Goal: Task Accomplishment & Management: Manage account settings

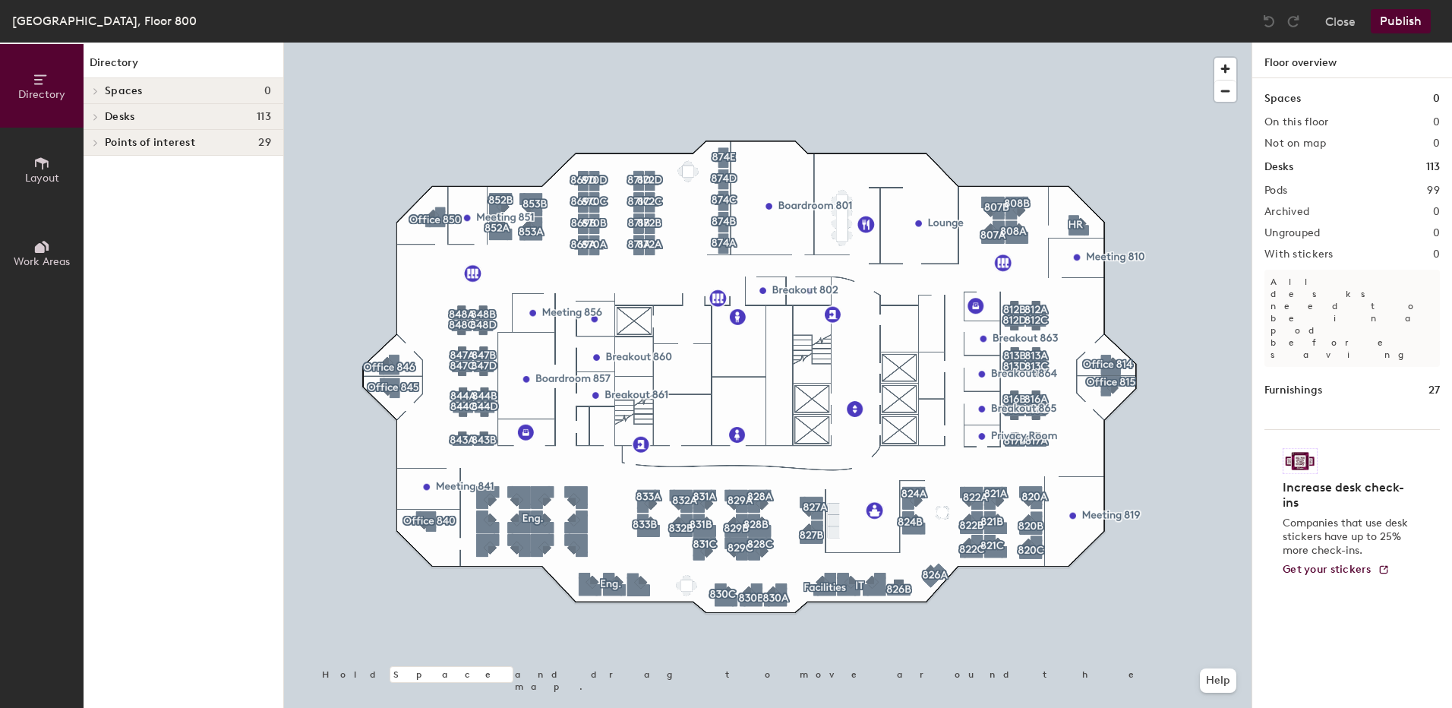
click at [1075, 43] on div at bounding box center [768, 43] width 968 height 0
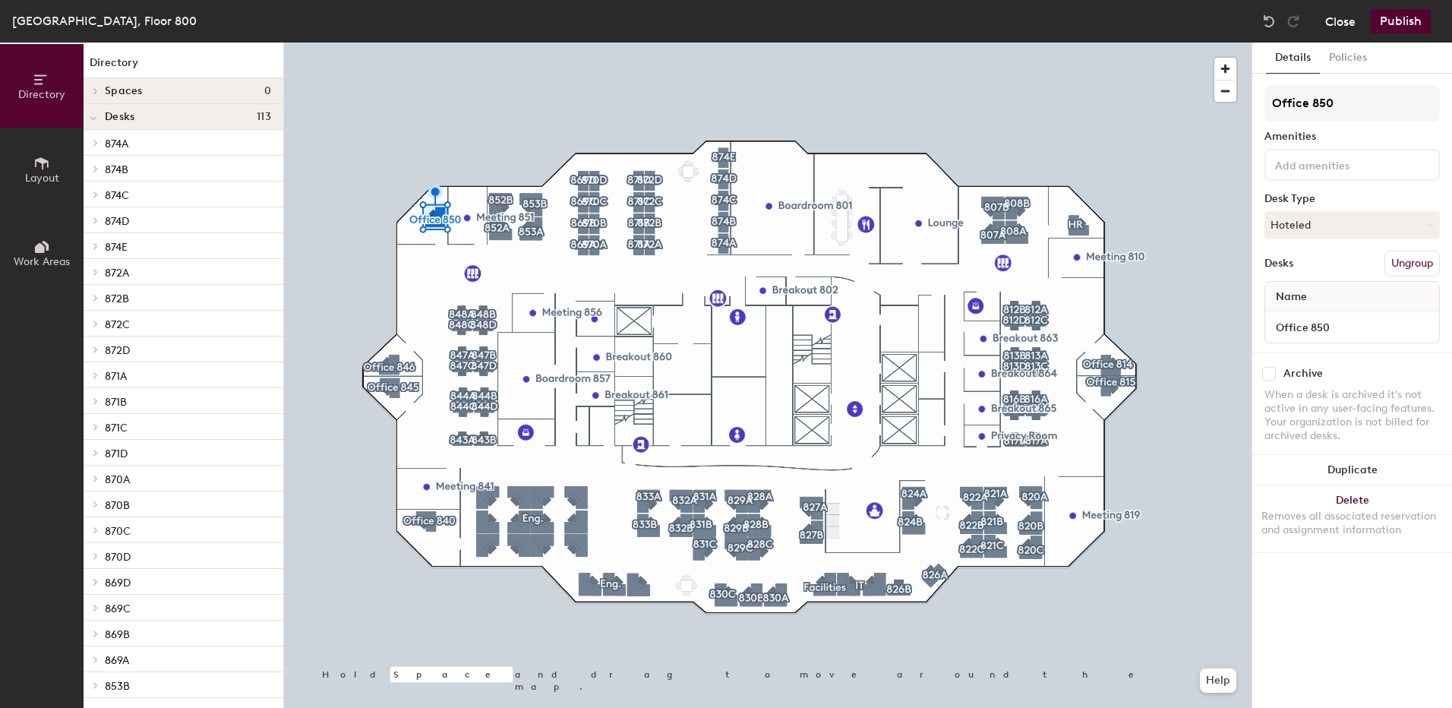
click at [1353, 24] on button "Close" at bounding box center [1340, 21] width 30 height 24
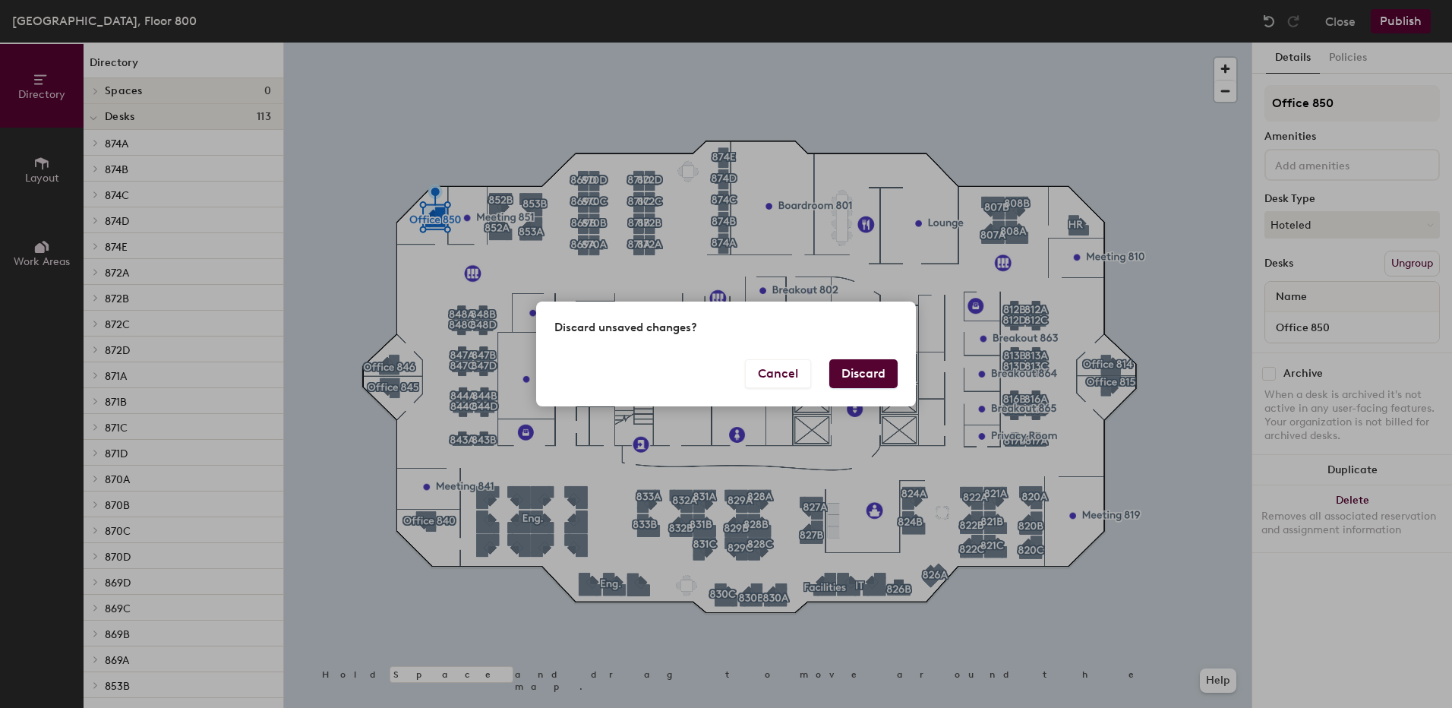
click at [863, 371] on button "Discard" at bounding box center [863, 373] width 68 height 29
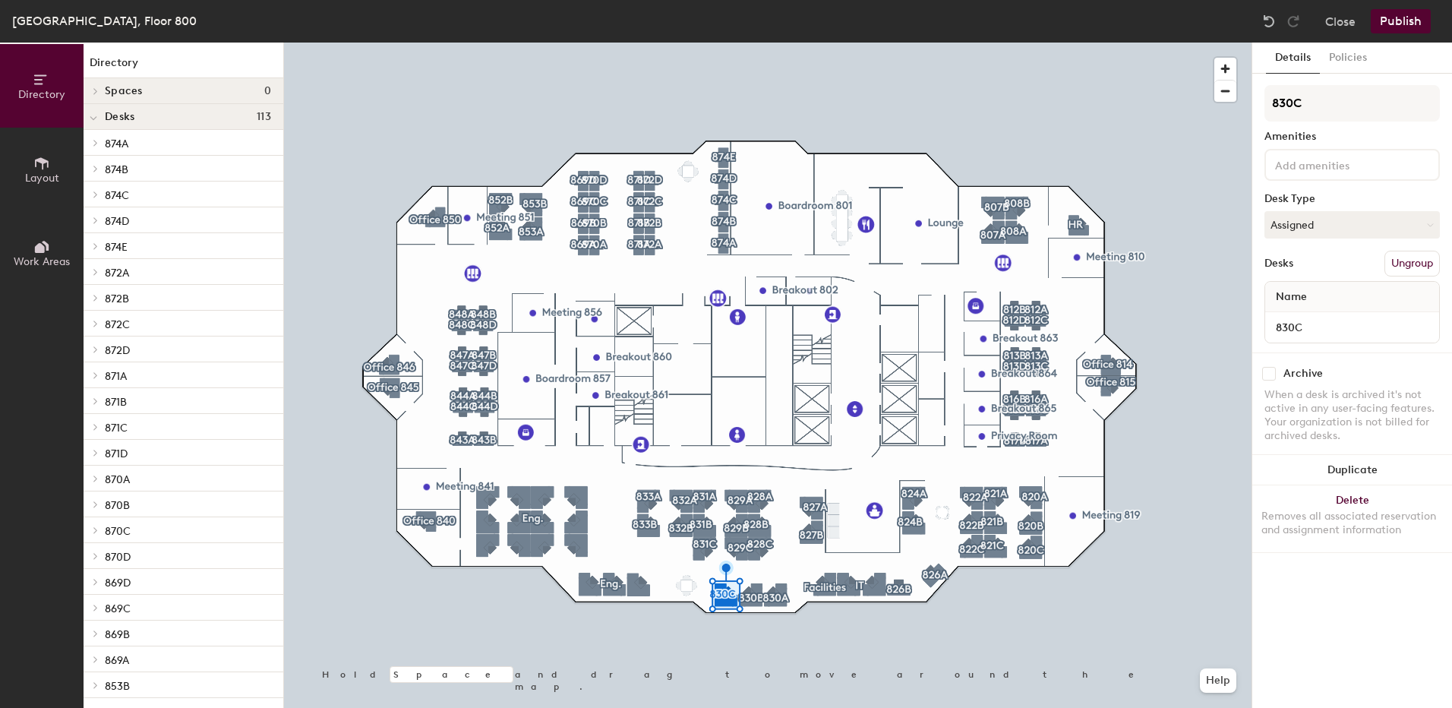
click at [1031, 43] on div at bounding box center [768, 43] width 968 height 0
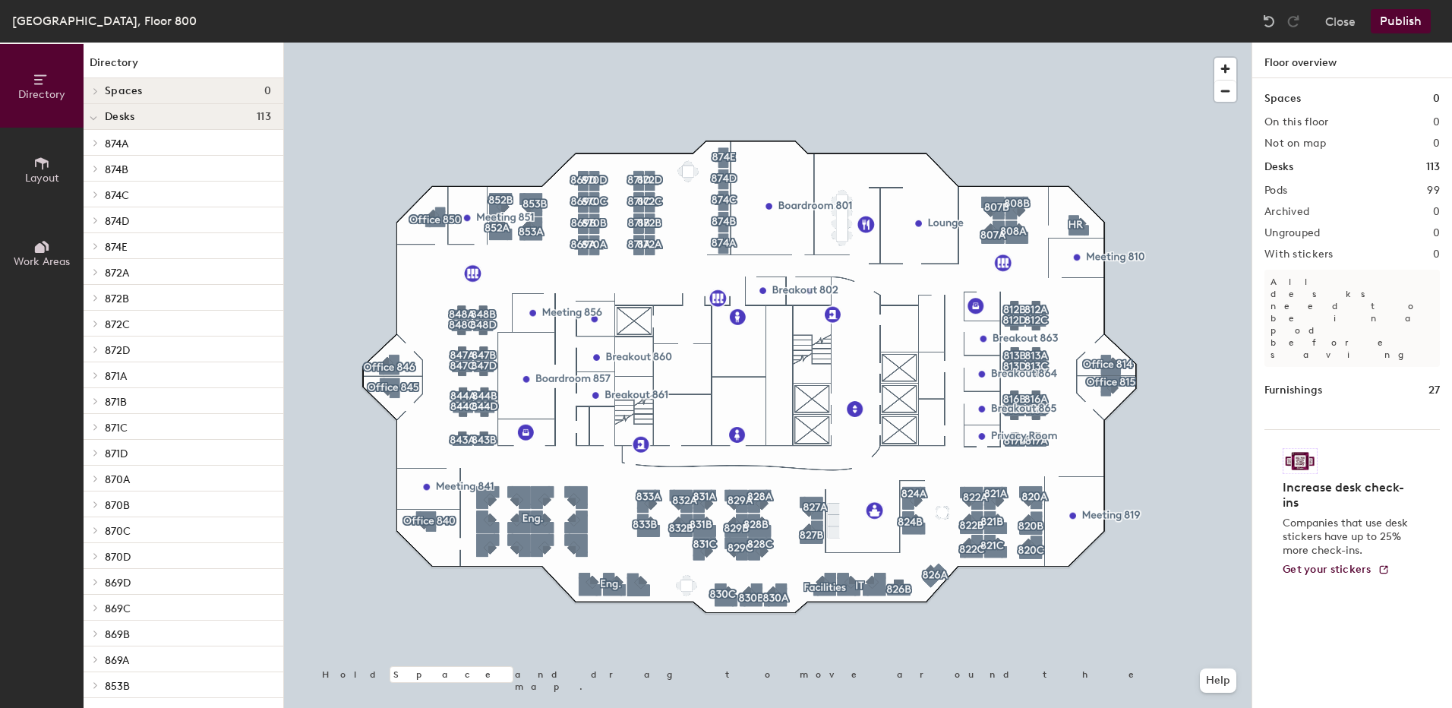
click at [731, 43] on div at bounding box center [768, 43] width 968 height 0
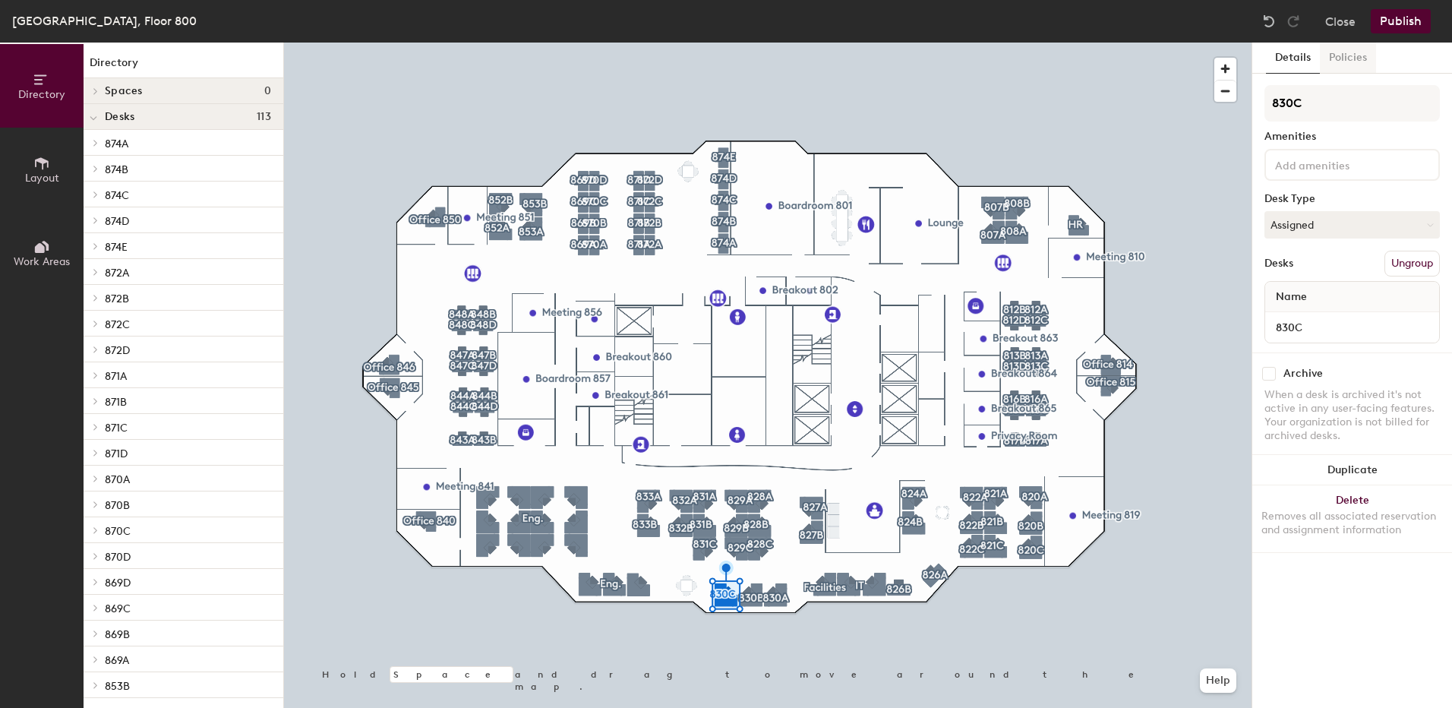
click at [1347, 63] on button "Policies" at bounding box center [1348, 58] width 56 height 31
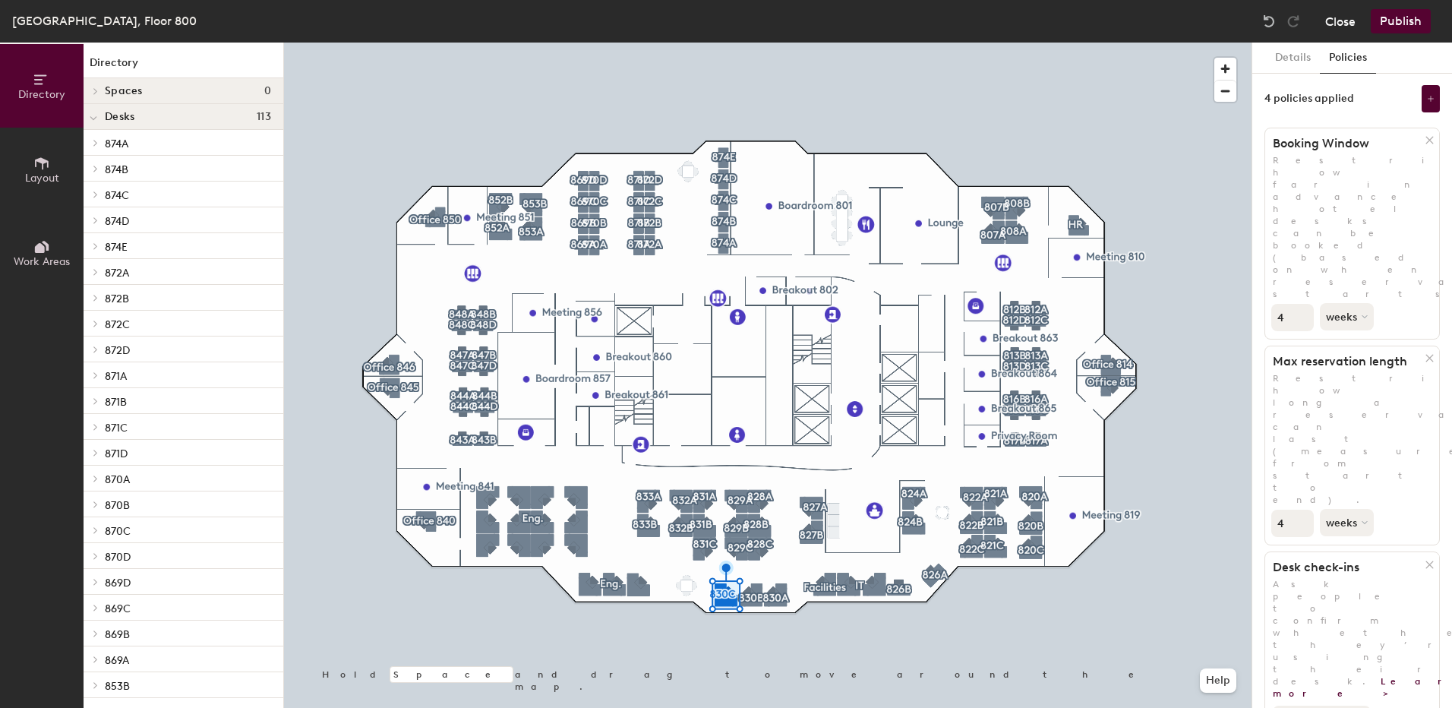
click at [1338, 18] on button "Close" at bounding box center [1340, 21] width 30 height 24
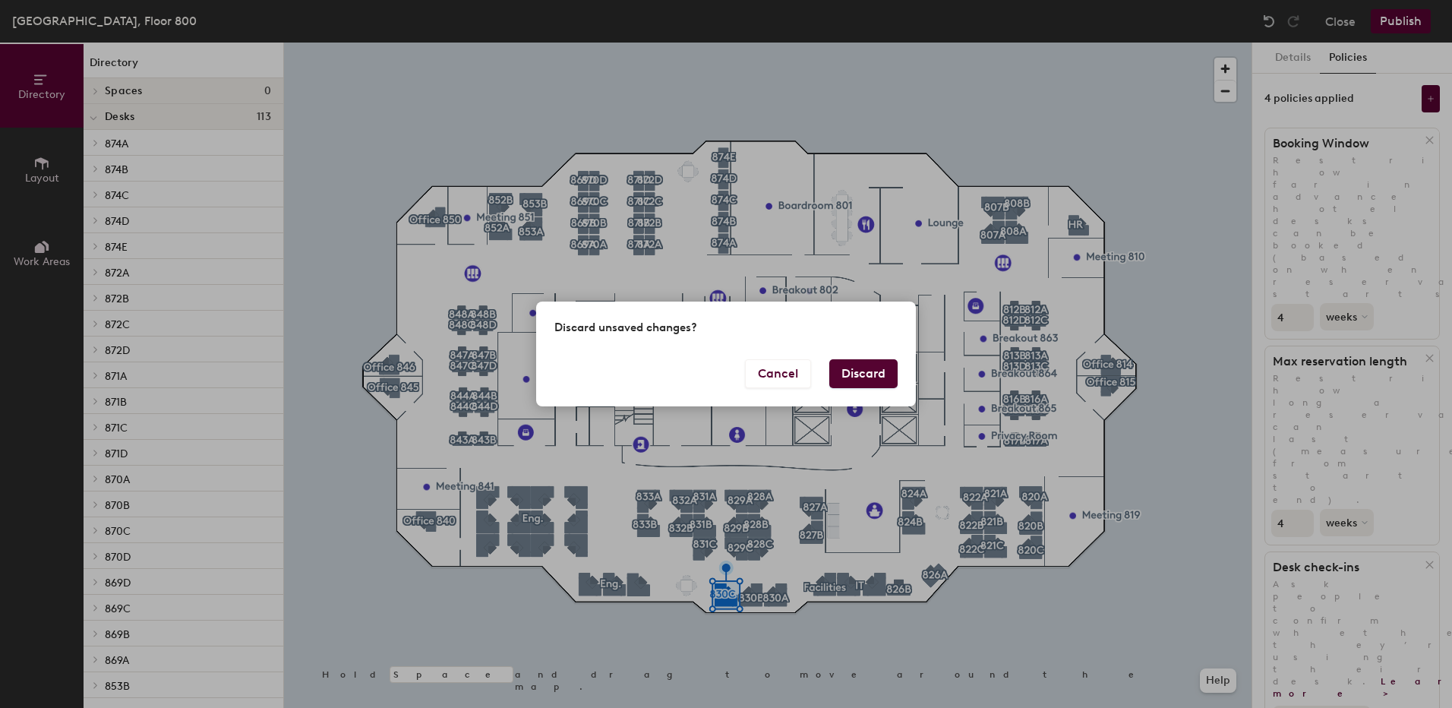
click at [885, 375] on button "Discard" at bounding box center [863, 373] width 68 height 29
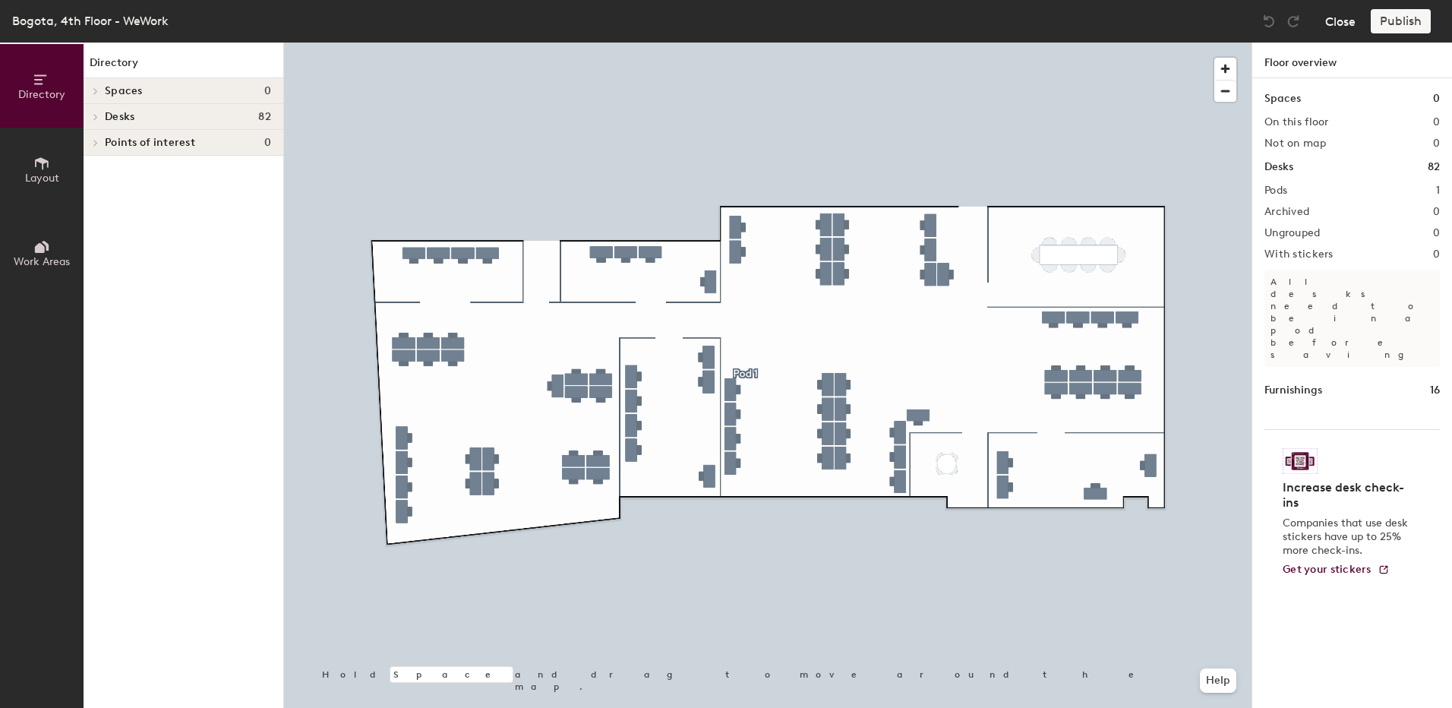
click at [1351, 24] on button "Close" at bounding box center [1340, 21] width 30 height 24
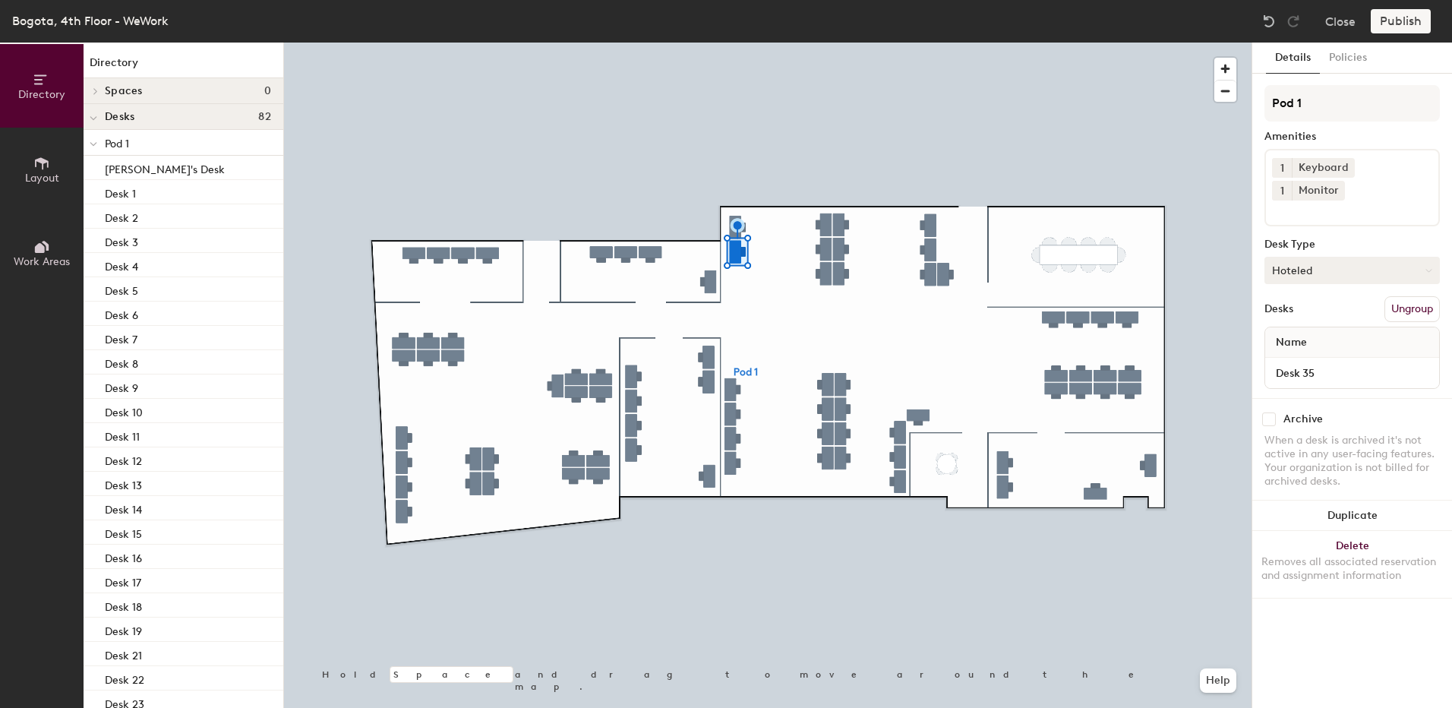
click at [1331, 257] on button "Hoteled" at bounding box center [1352, 270] width 175 height 27
click at [1314, 306] on div "Assigned" at bounding box center [1341, 317] width 152 height 23
click at [1331, 51] on button "Policies" at bounding box center [1348, 58] width 56 height 31
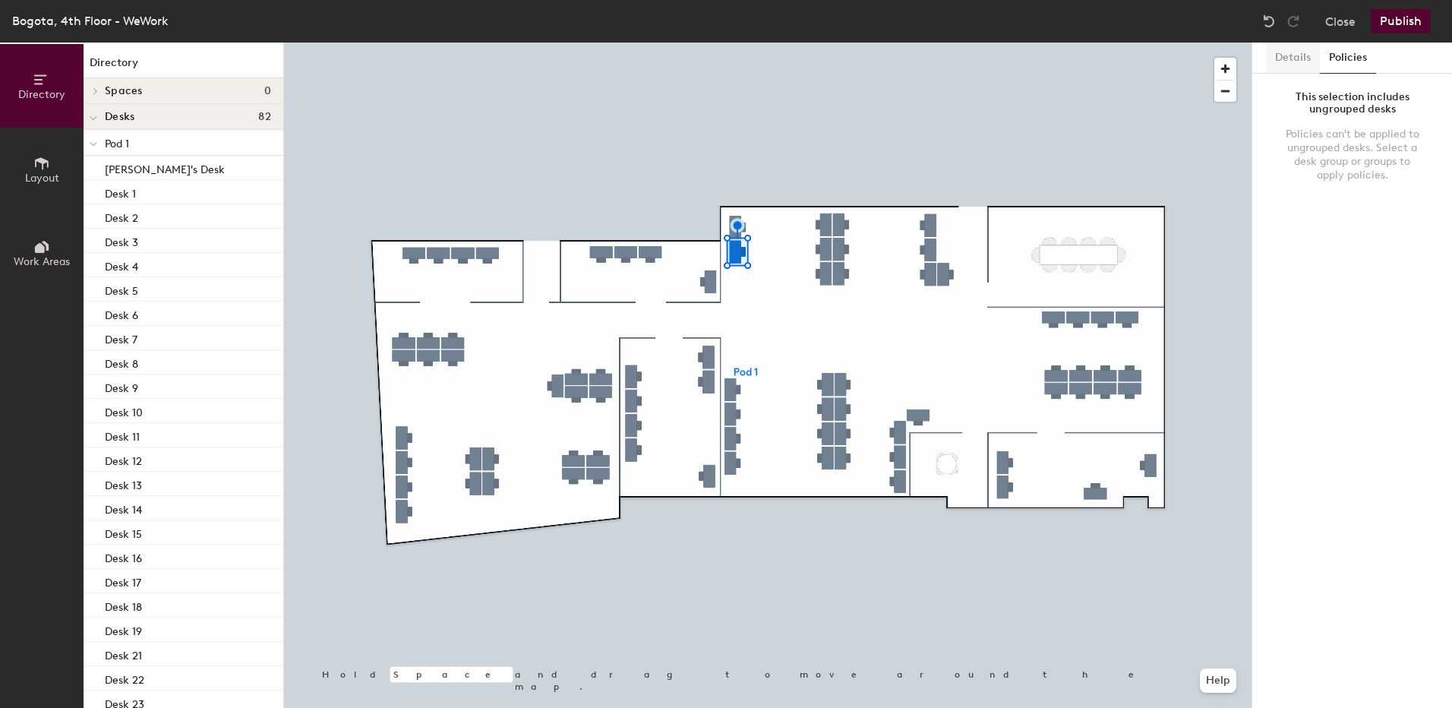
click at [1288, 60] on button "Details" at bounding box center [1293, 58] width 54 height 31
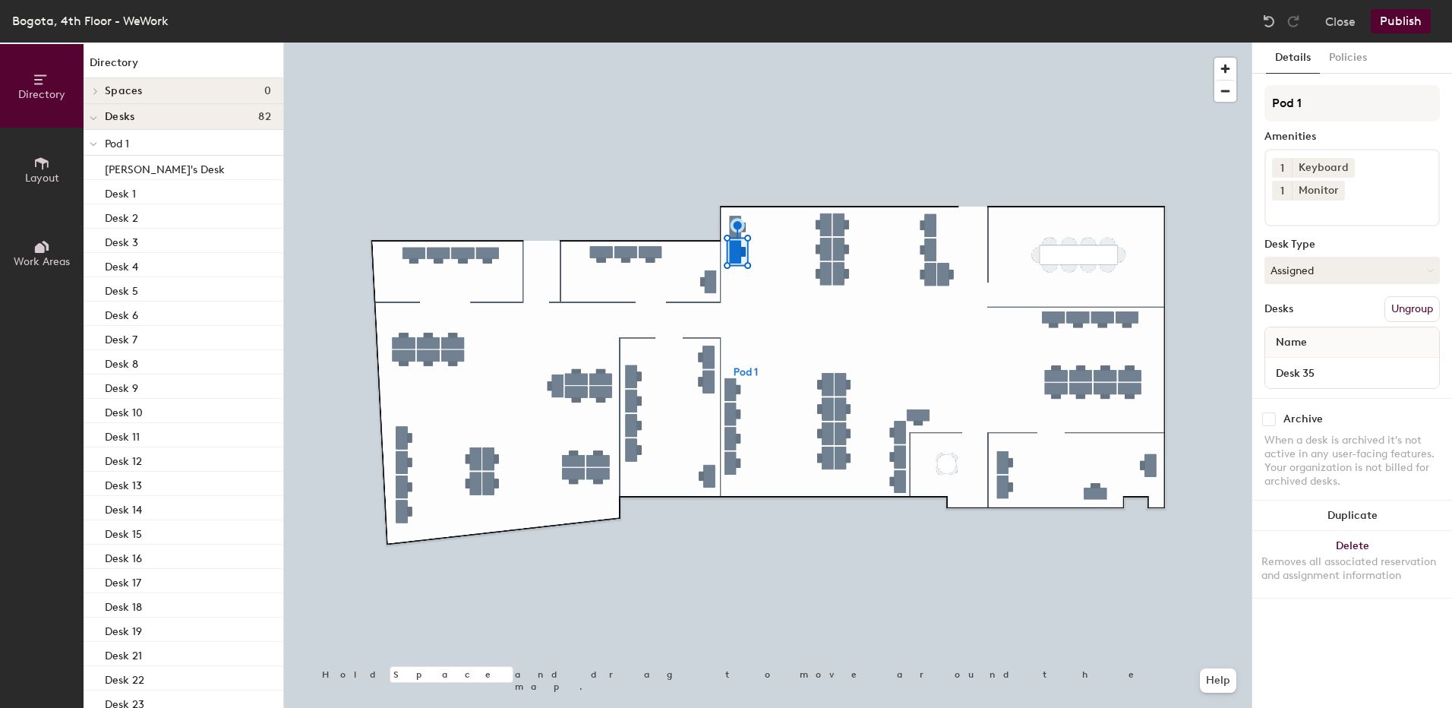
click at [1400, 12] on button "Publish" at bounding box center [1401, 21] width 60 height 24
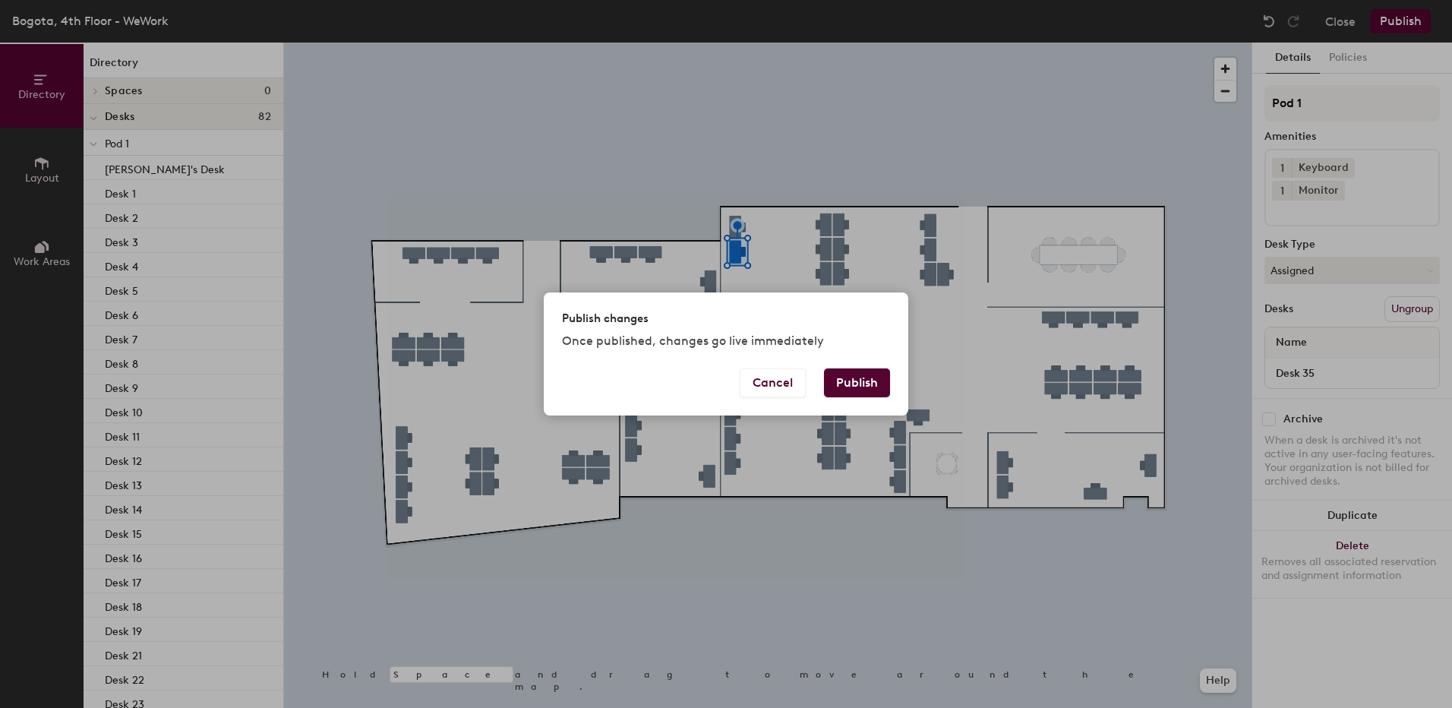
click at [866, 381] on button "Publish" at bounding box center [857, 382] width 66 height 29
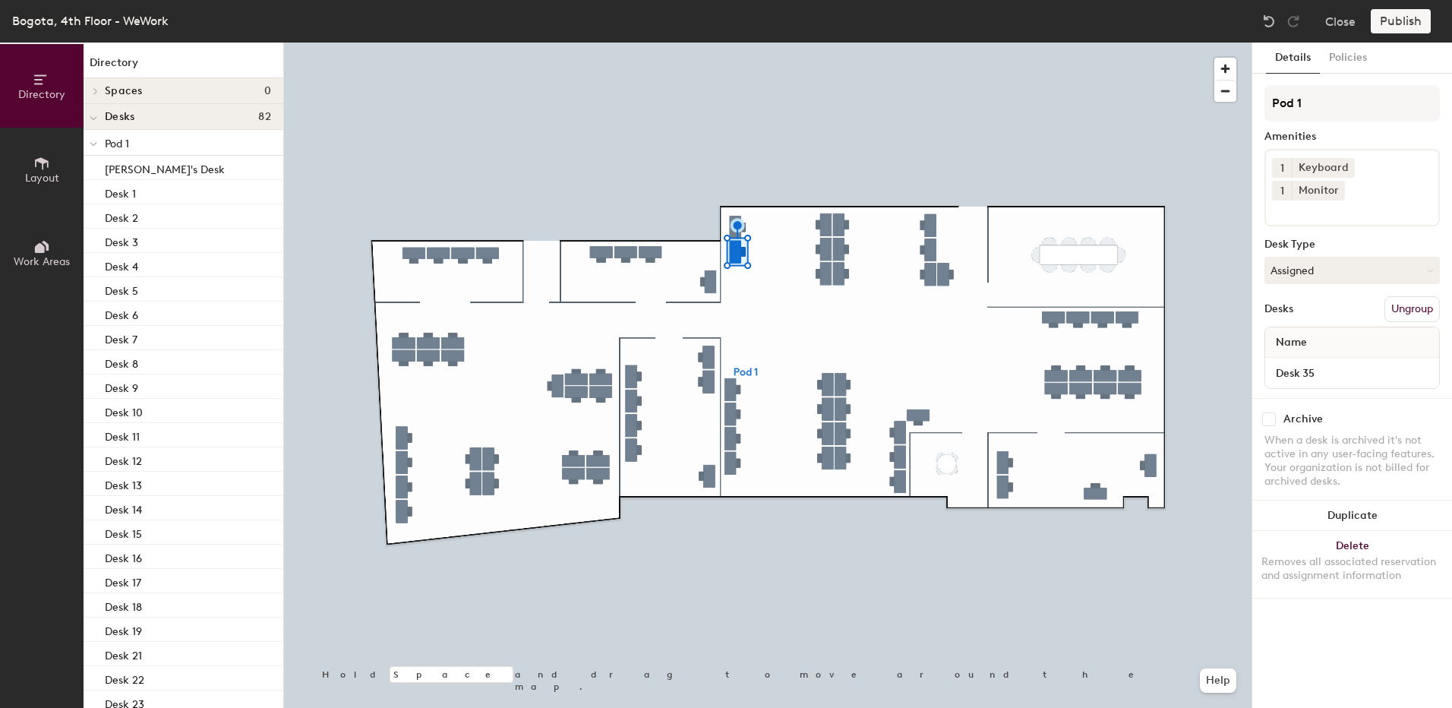
click at [1411, 21] on div "Publish" at bounding box center [1405, 21] width 69 height 24
click at [1340, 362] on input "Desk 35" at bounding box center [1352, 372] width 168 height 21
click at [1350, 362] on input "Desk 35" at bounding box center [1352, 372] width 168 height 21
click at [1347, 362] on input "Desk 35" at bounding box center [1352, 372] width 168 height 21
click at [1328, 362] on input "Desk 35" at bounding box center [1352, 372] width 168 height 21
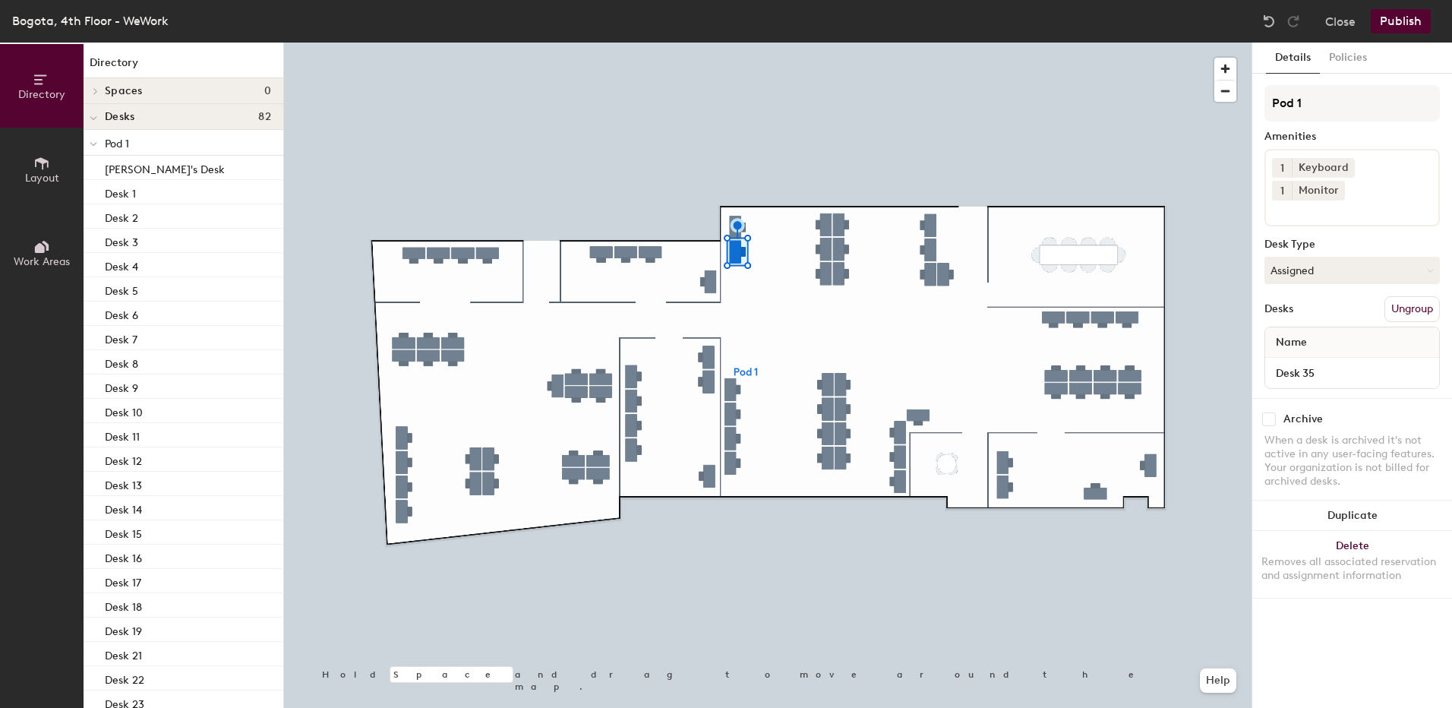
click at [1341, 327] on div "Name" at bounding box center [1352, 342] width 174 height 30
click at [1333, 362] on input "Desk 35" at bounding box center [1352, 372] width 168 height 21
click at [1275, 362] on input "Desk 35" at bounding box center [1352, 372] width 168 height 21
drag, startPoint x: 1275, startPoint y: 350, endPoint x: 1271, endPoint y: 343, distance: 8.2
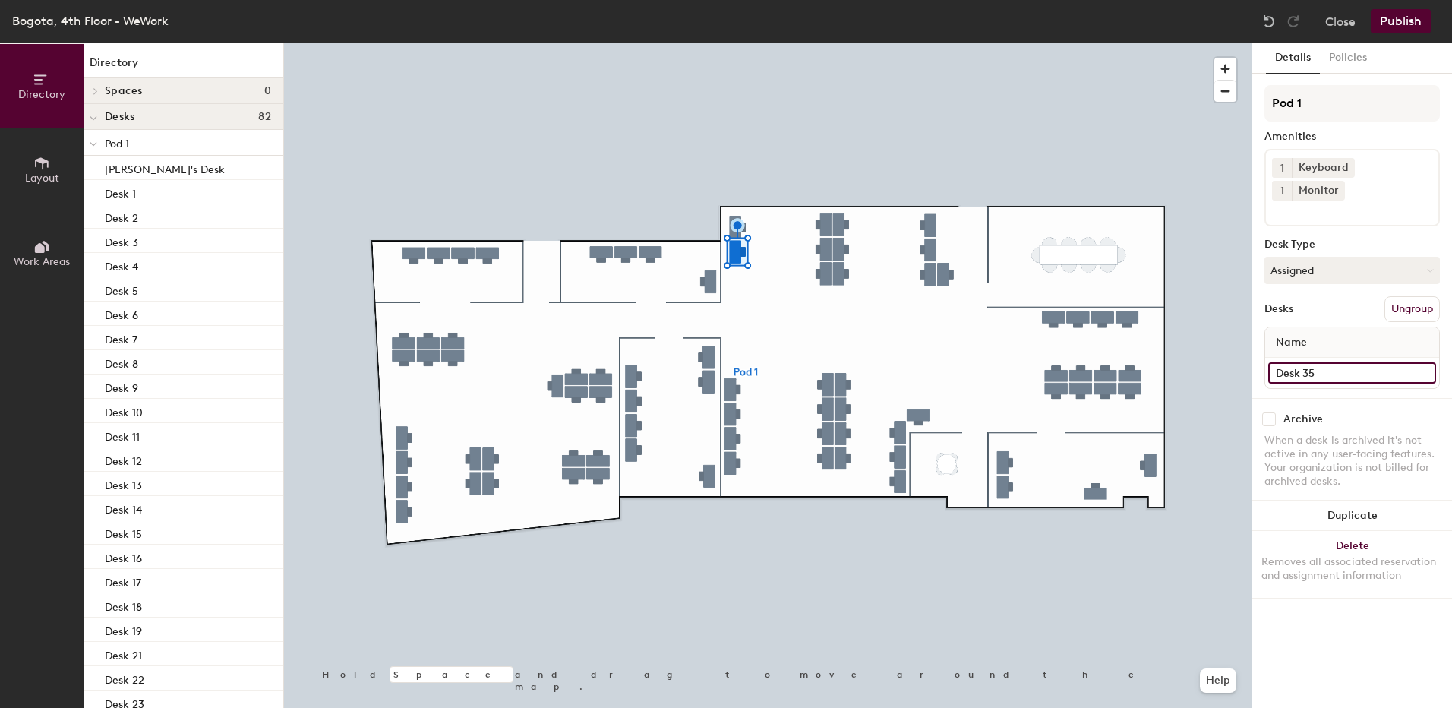
click at [1271, 362] on input "Desk 35" at bounding box center [1352, 372] width 168 height 21
paste input "Diego Rojas"
type input "[PERSON_NAME] Desk 35"
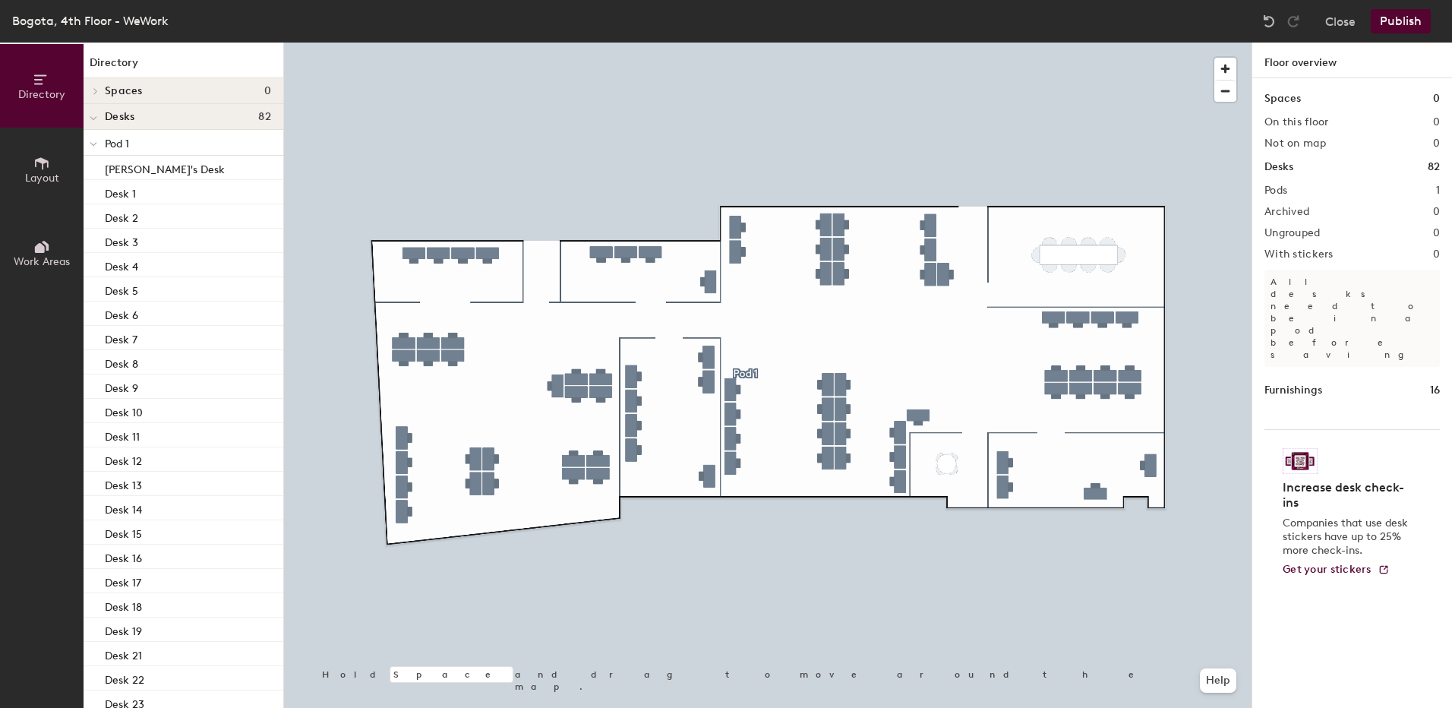
click at [1422, 16] on button "Publish" at bounding box center [1401, 21] width 60 height 24
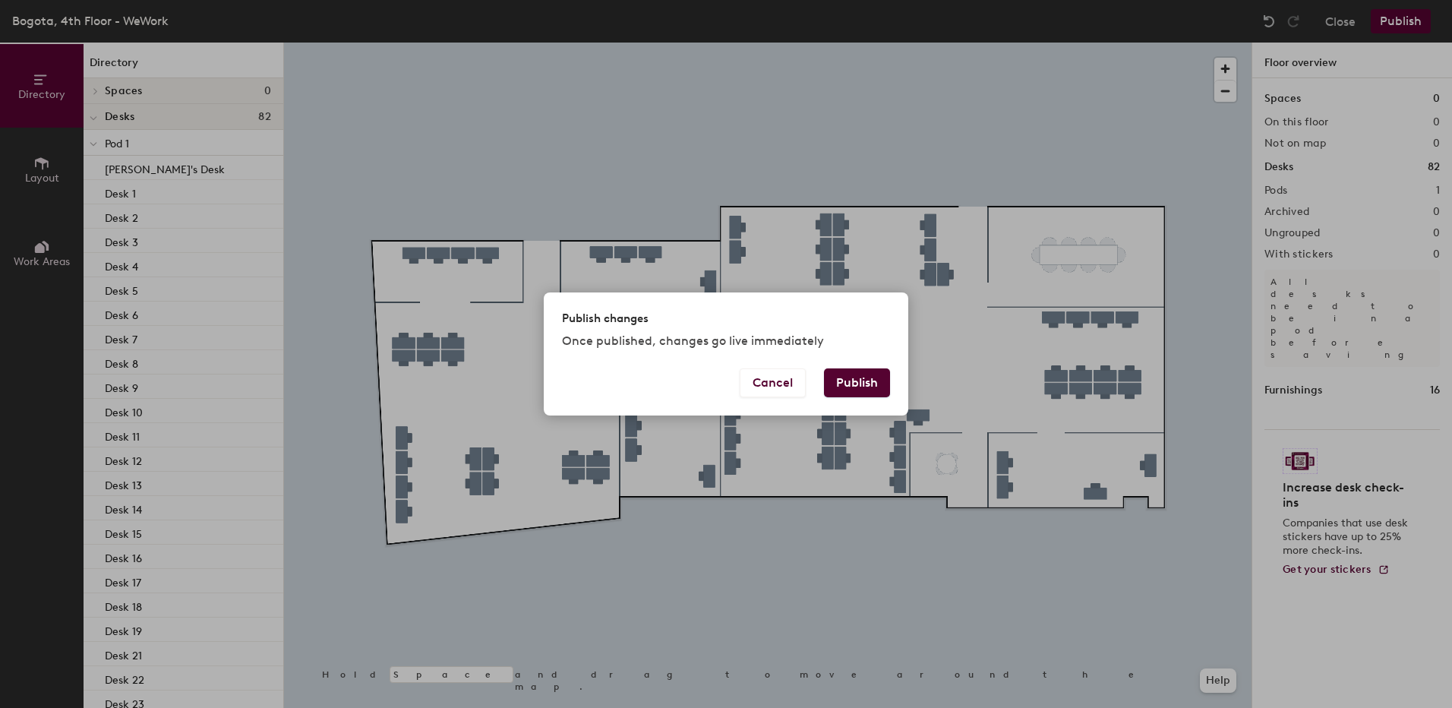
click at [875, 377] on button "Publish" at bounding box center [857, 382] width 66 height 29
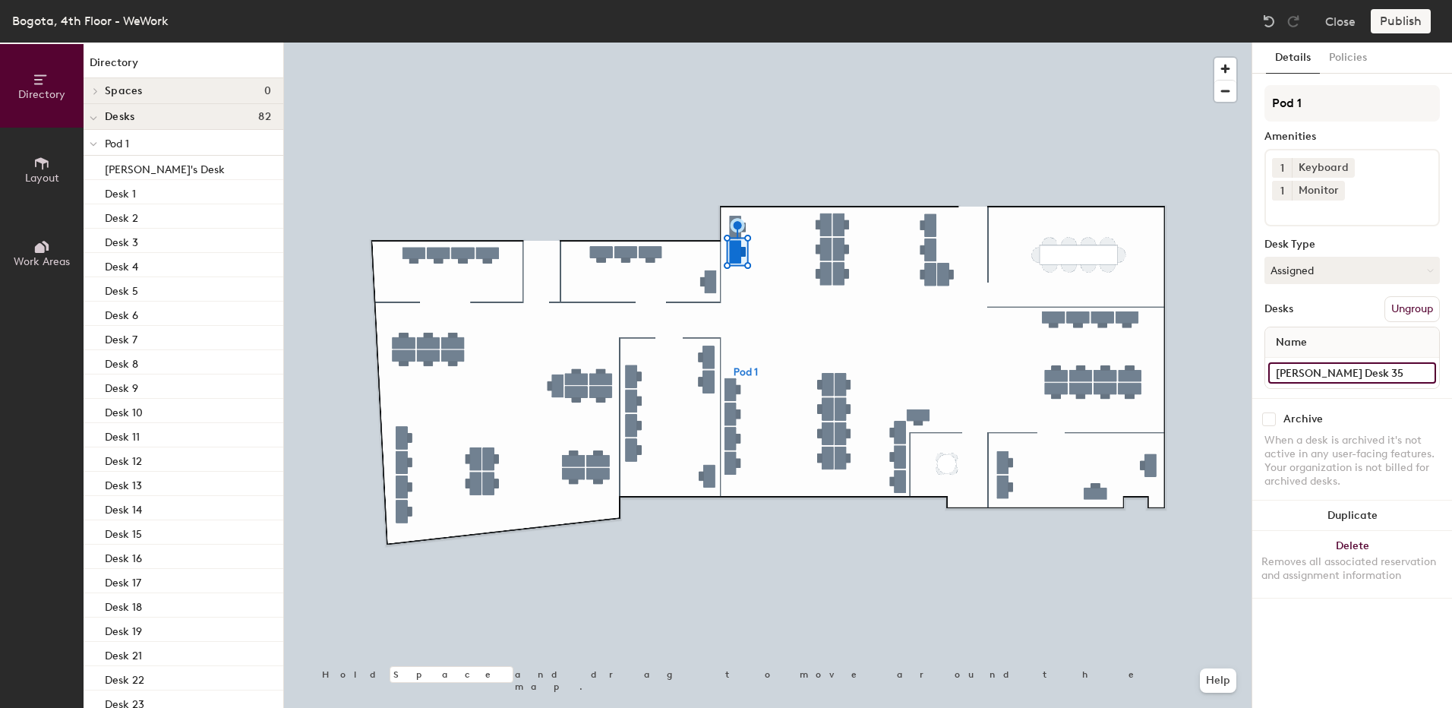
click at [1339, 362] on input "[PERSON_NAME] Desk 35" at bounding box center [1352, 372] width 168 height 21
click at [1338, 362] on input "[PERSON_NAME] Desk 35" at bounding box center [1352, 372] width 168 height 21
type input "Desk 35"
click at [1399, 22] on button "Publish" at bounding box center [1401, 21] width 60 height 24
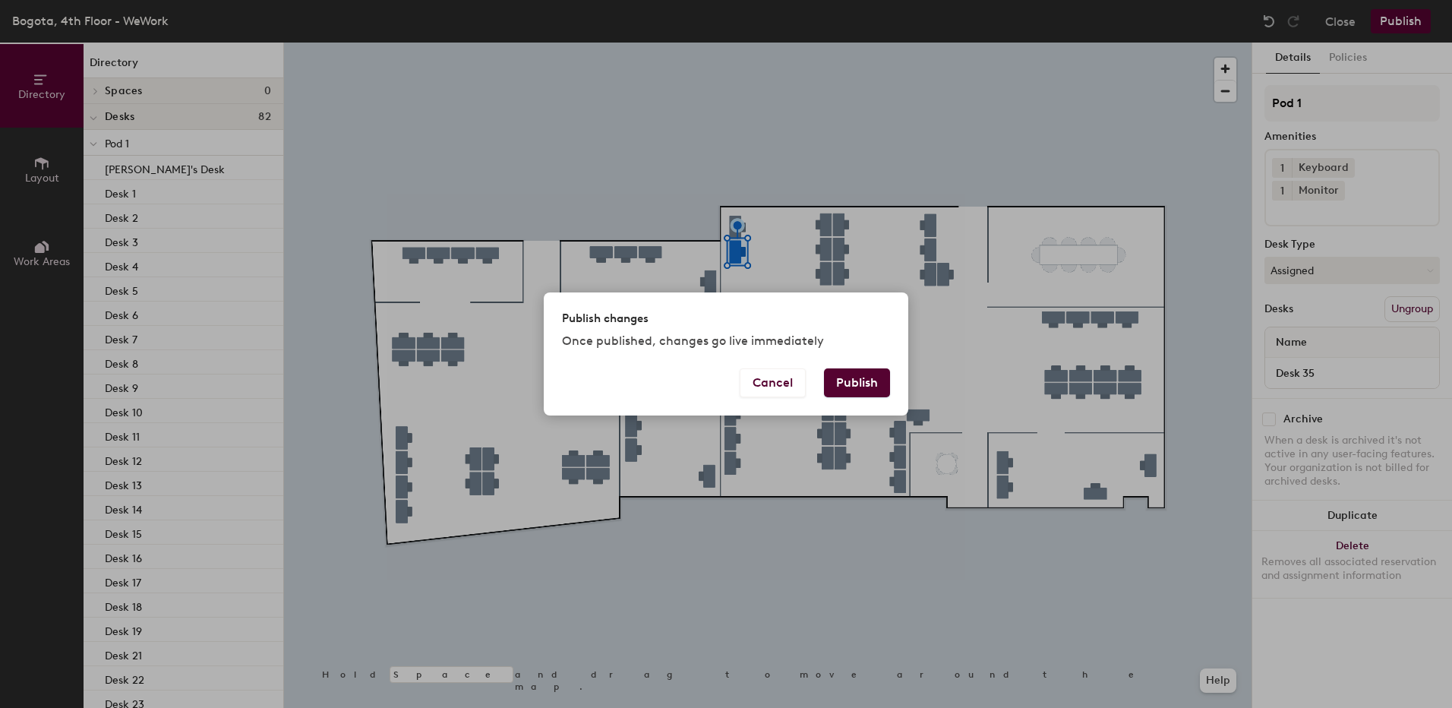
click at [867, 381] on button "Publish" at bounding box center [857, 382] width 66 height 29
